Goal: Task Accomplishment & Management: Manage account settings

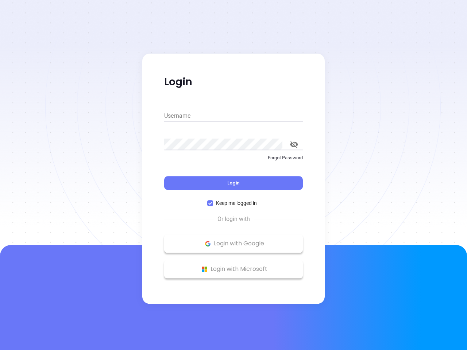
click at [233, 175] on div "Login" at bounding box center [233, 178] width 139 height 23
click at [233, 116] on input "Username" at bounding box center [233, 116] width 139 height 12
click at [294, 144] on icon "toggle password visibility" at bounding box center [294, 144] width 8 height 7
click at [233, 183] on span "Login" at bounding box center [233, 183] width 12 height 6
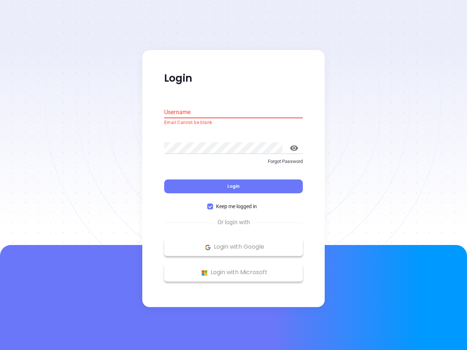
click at [233, 203] on span "Keep me logged in" at bounding box center [236, 207] width 47 height 8
click at [213, 204] on input "Keep me logged in" at bounding box center [210, 207] width 6 height 6
checkbox input "false"
click at [233, 244] on p "Login with Google" at bounding box center [233, 247] width 131 height 11
click at [233, 269] on p "Login with Microsoft" at bounding box center [233, 272] width 131 height 11
